Goal: Information Seeking & Learning: Learn about a topic

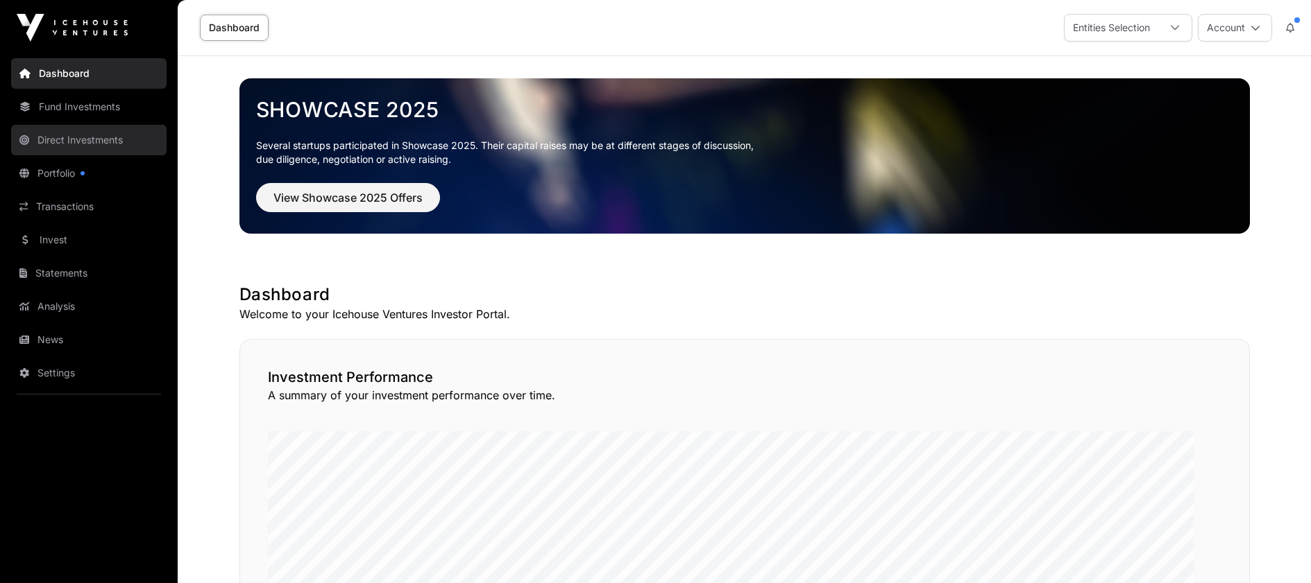
click at [96, 155] on link "Direct Investments" at bounding box center [88, 140] width 155 height 31
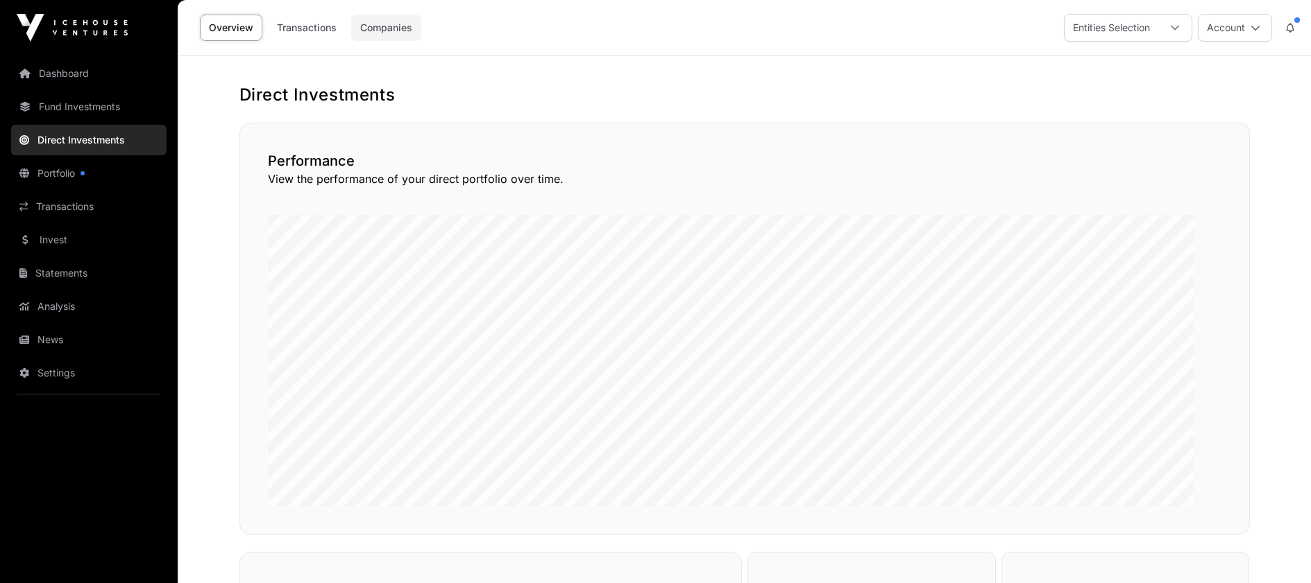
click at [421, 34] on link "Companies" at bounding box center [386, 28] width 70 height 26
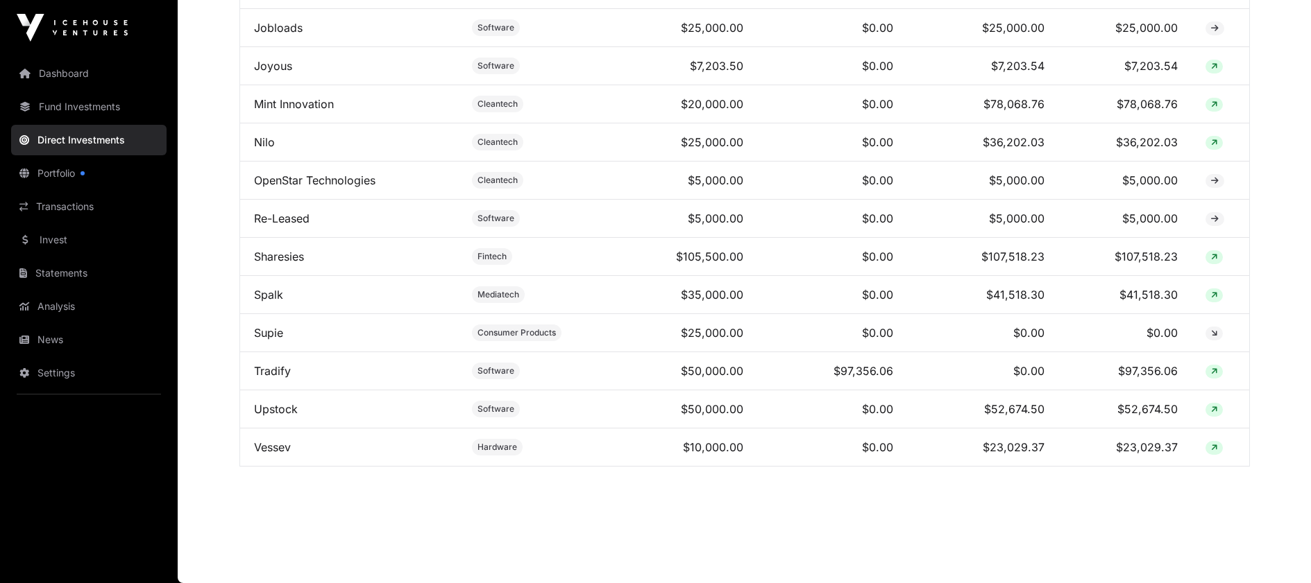
scroll to position [1544, 0]
click at [298, 416] on link "Upstock" at bounding box center [276, 409] width 44 height 14
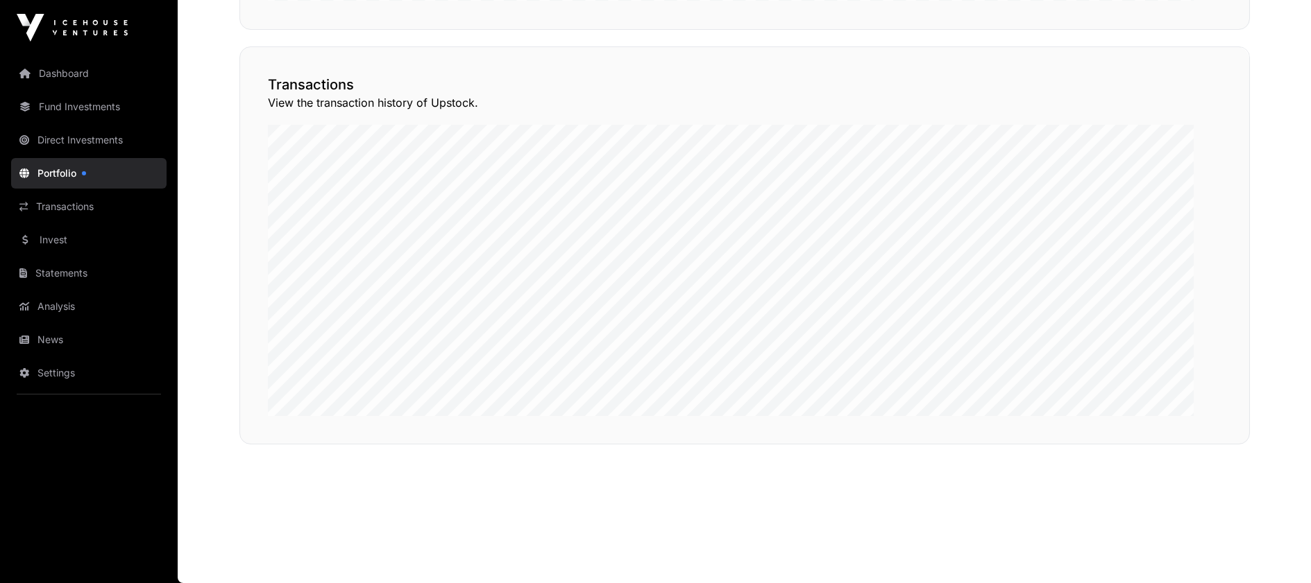
scroll to position [1347, 0]
